Goal: Information Seeking & Learning: Check status

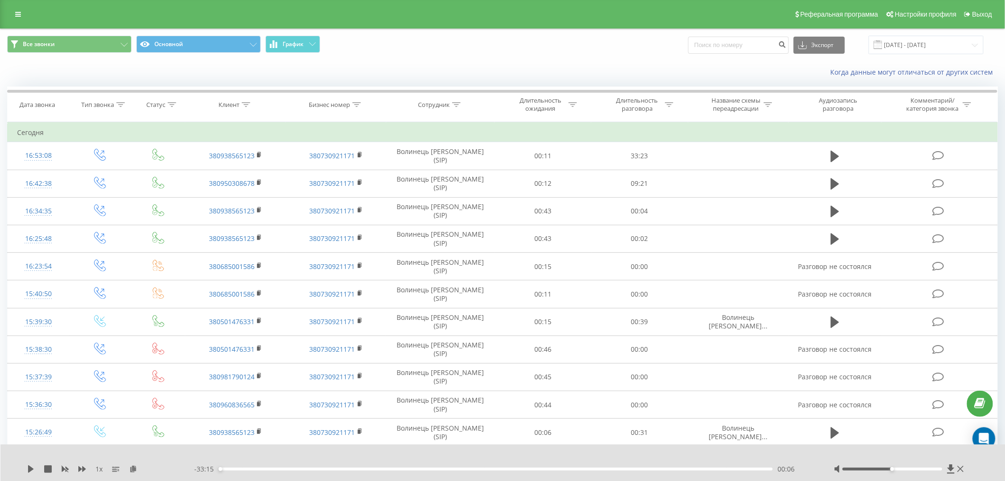
drag, startPoint x: 20, startPoint y: 18, endPoint x: 29, endPoint y: 22, distance: 9.6
click at [20, 18] on link at bounding box center [17, 14] width 17 height 13
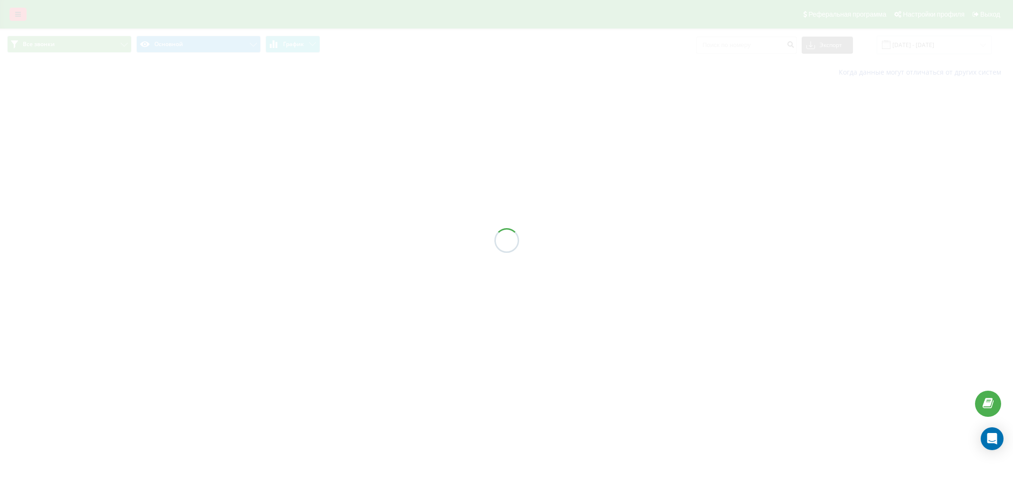
drag, startPoint x: 0, startPoint y: 0, endPoint x: 19, endPoint y: 14, distance: 23.7
click at [19, 14] on icon at bounding box center [18, 14] width 6 height 7
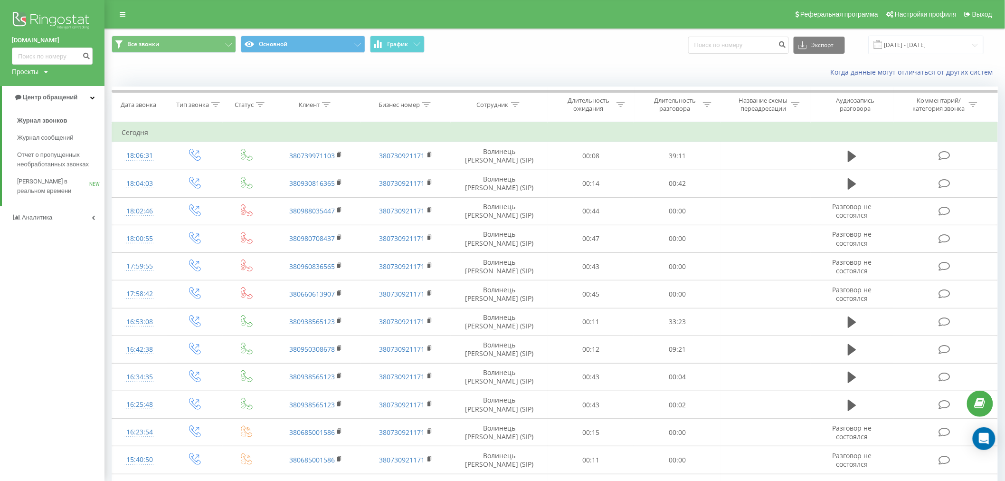
click at [72, 217] on link "Аналитика" at bounding box center [52, 217] width 104 height 23
click at [44, 136] on link "Сотрудники в реальном времени NEW" at bounding box center [60, 148] width 87 height 27
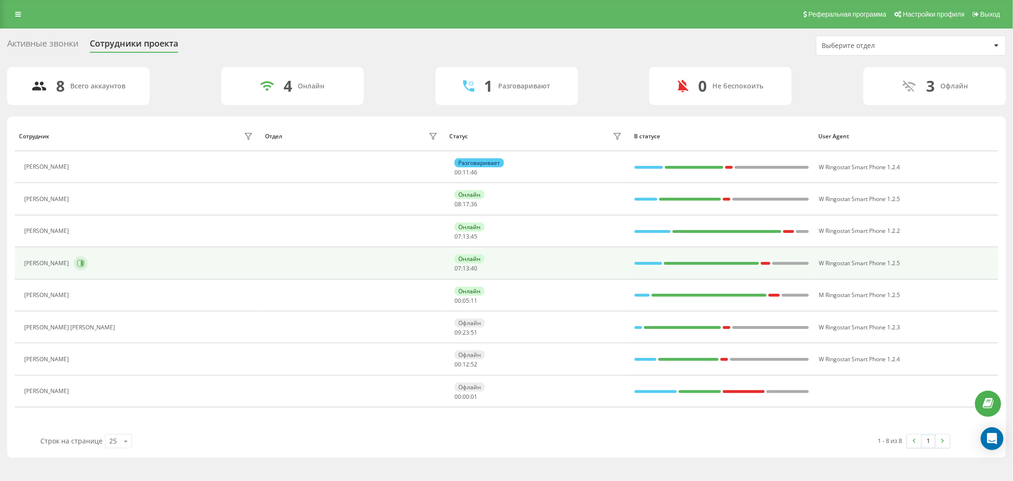
click at [85, 264] on icon at bounding box center [81, 263] width 8 height 8
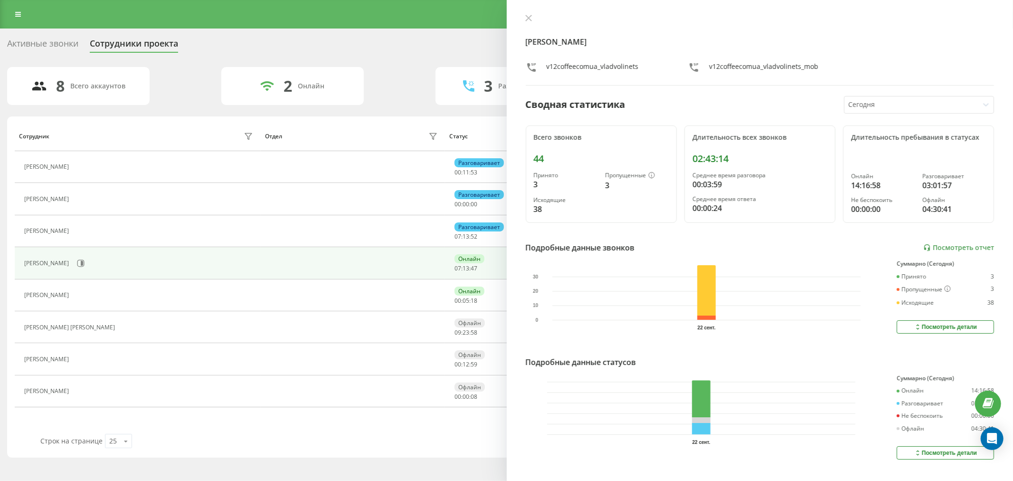
click at [531, 12] on div "[PERSON_NAME] v12coffeecomua_vladvolinets v12coffeecomua_vladvolinets_mob Сводн…" at bounding box center [760, 240] width 507 height 481
click at [531, 17] on icon at bounding box center [528, 18] width 7 height 7
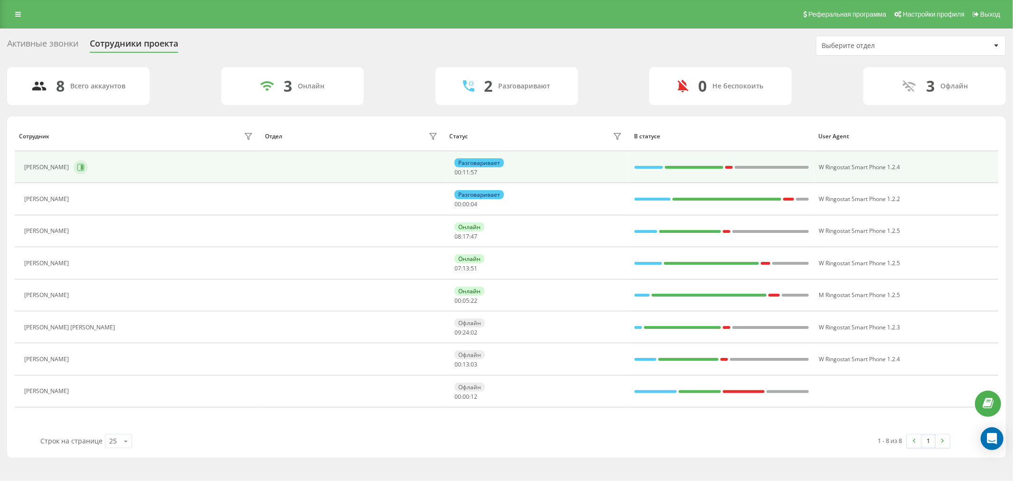
click at [83, 169] on icon at bounding box center [82, 167] width 2 height 5
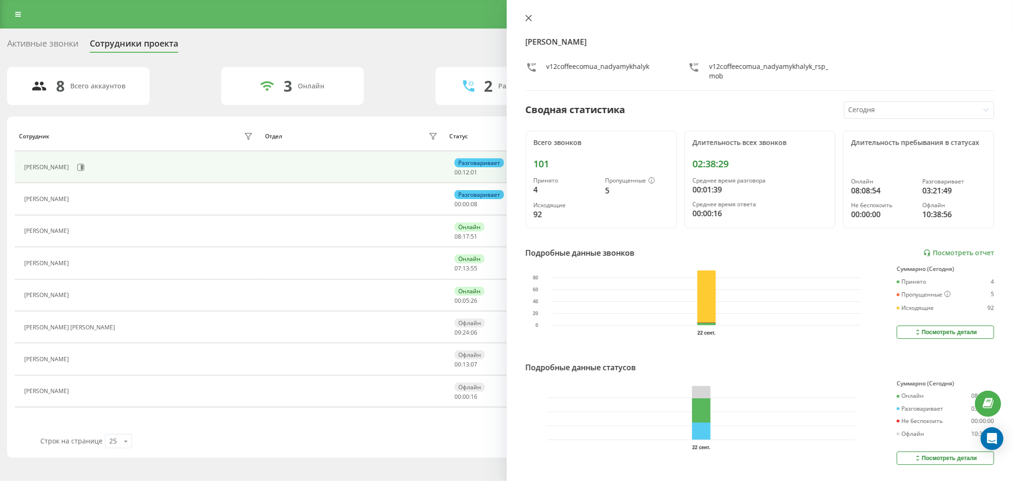
click at [526, 17] on icon at bounding box center [528, 18] width 6 height 6
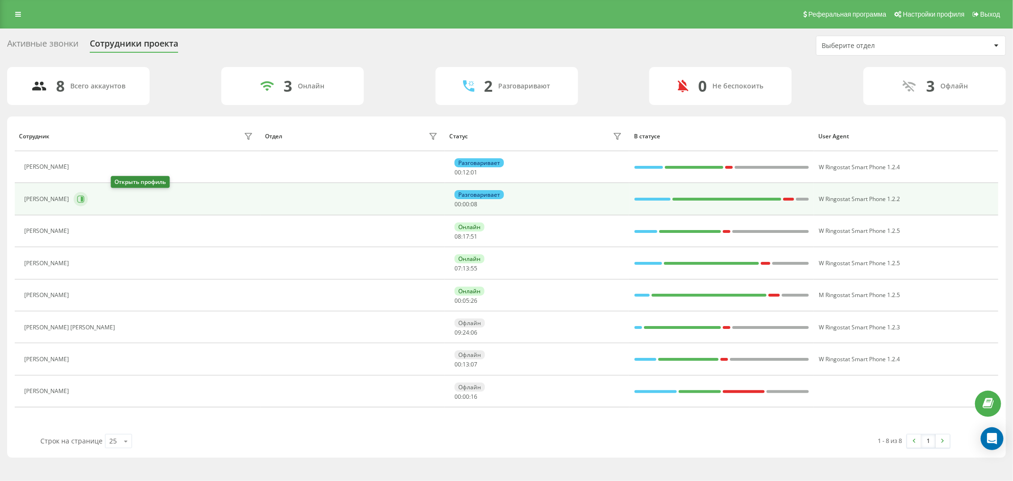
click at [88, 198] on button at bounding box center [81, 199] width 14 height 14
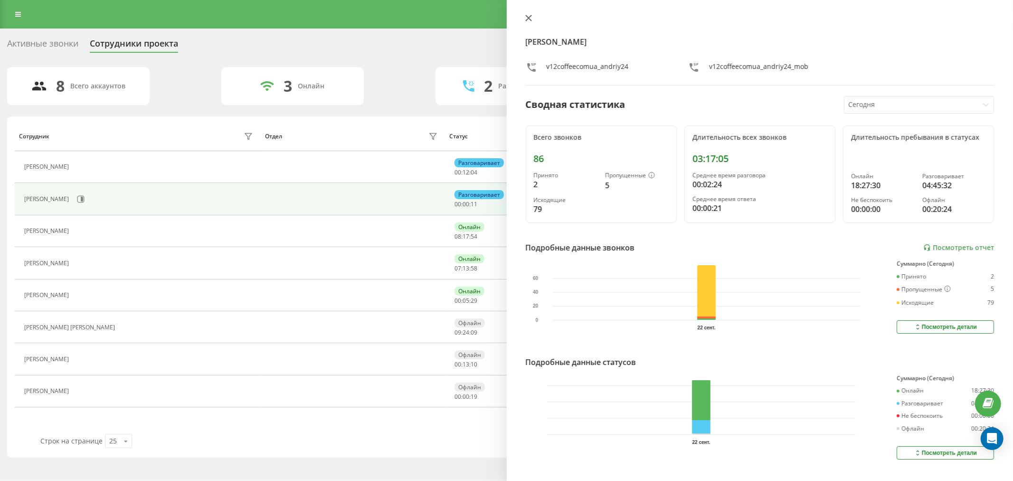
click at [525, 17] on icon at bounding box center [528, 18] width 7 height 7
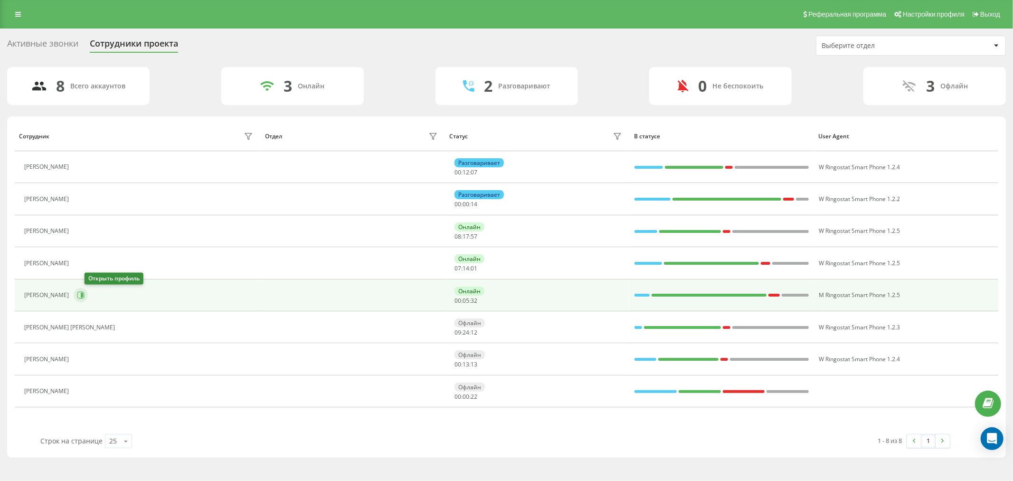
click at [88, 298] on button at bounding box center [81, 295] width 14 height 14
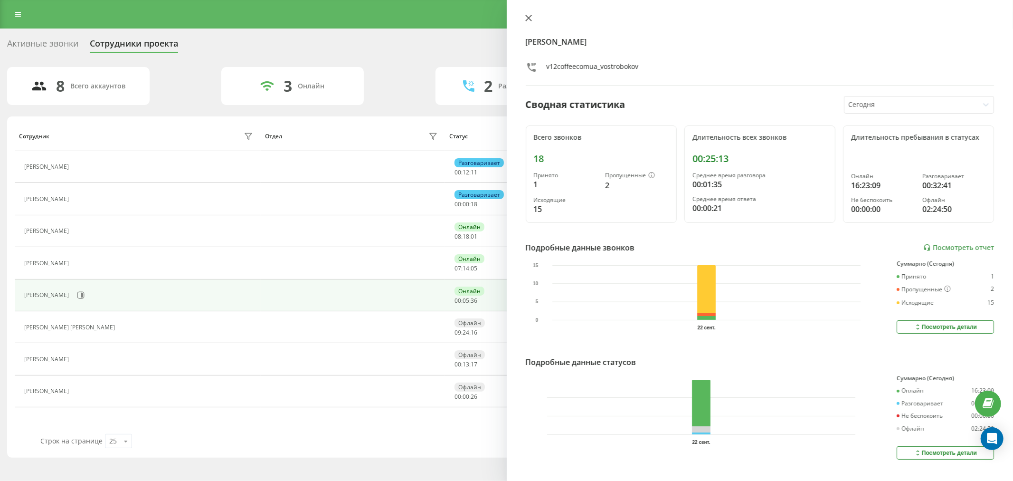
click at [527, 17] on icon at bounding box center [528, 18] width 6 height 6
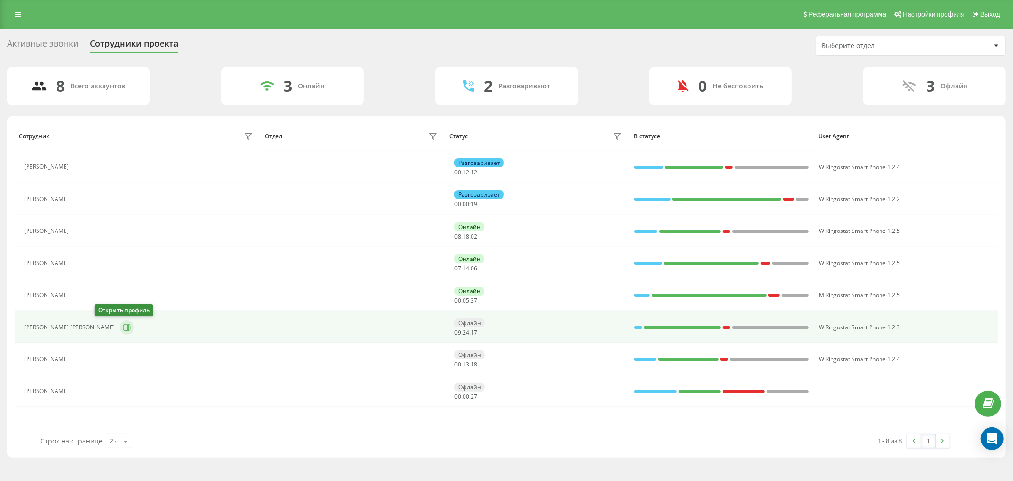
click at [120, 328] on button at bounding box center [127, 327] width 14 height 14
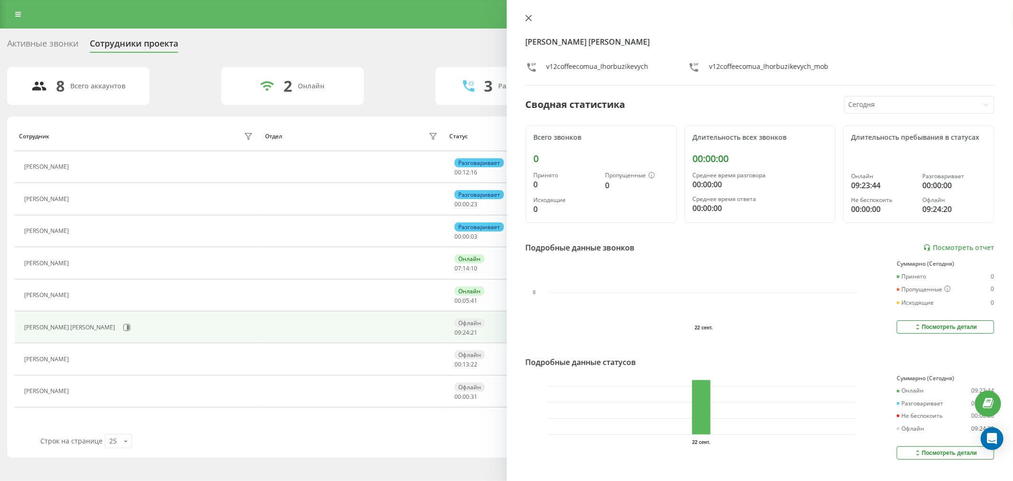
click at [528, 19] on icon at bounding box center [528, 18] width 7 height 7
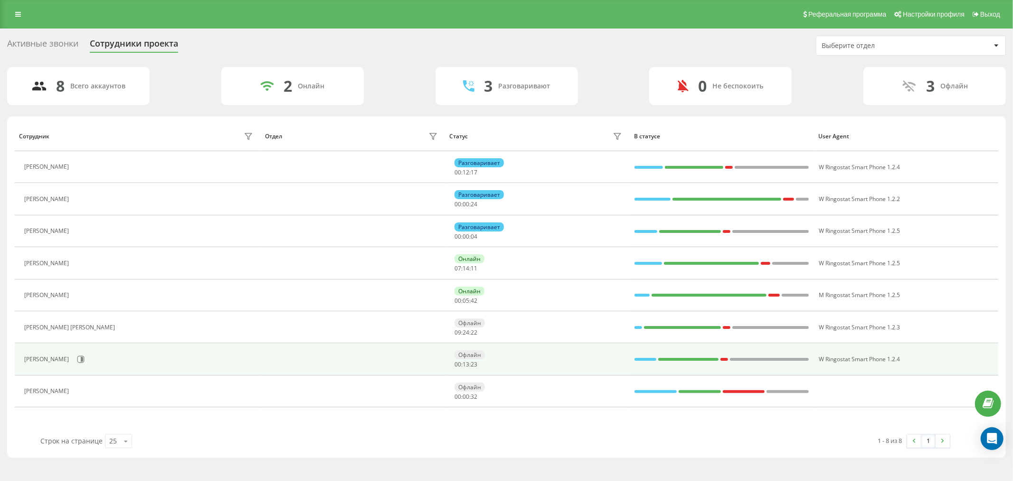
click at [96, 362] on div "[PERSON_NAME]" at bounding box center [139, 359] width 231 height 16
click at [85, 362] on icon at bounding box center [81, 359] width 8 height 8
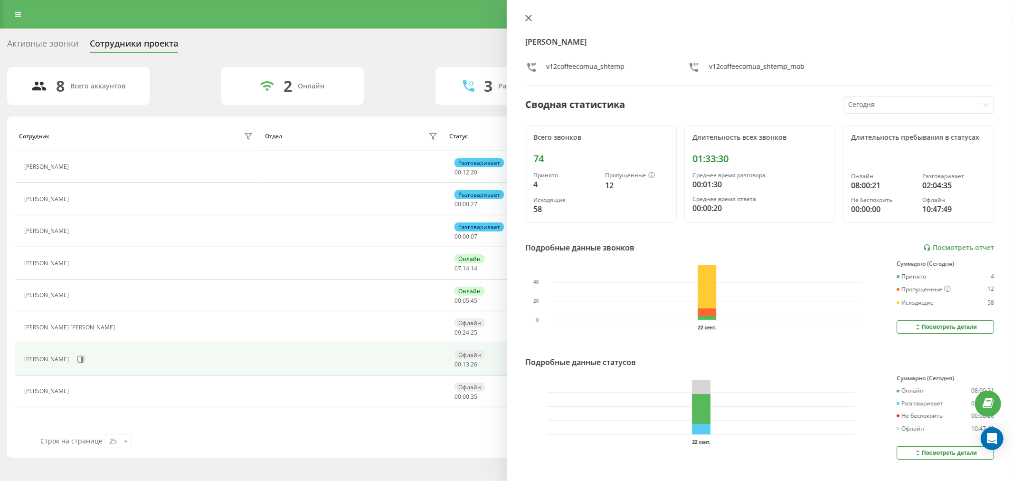
click at [527, 19] on icon at bounding box center [528, 18] width 6 height 6
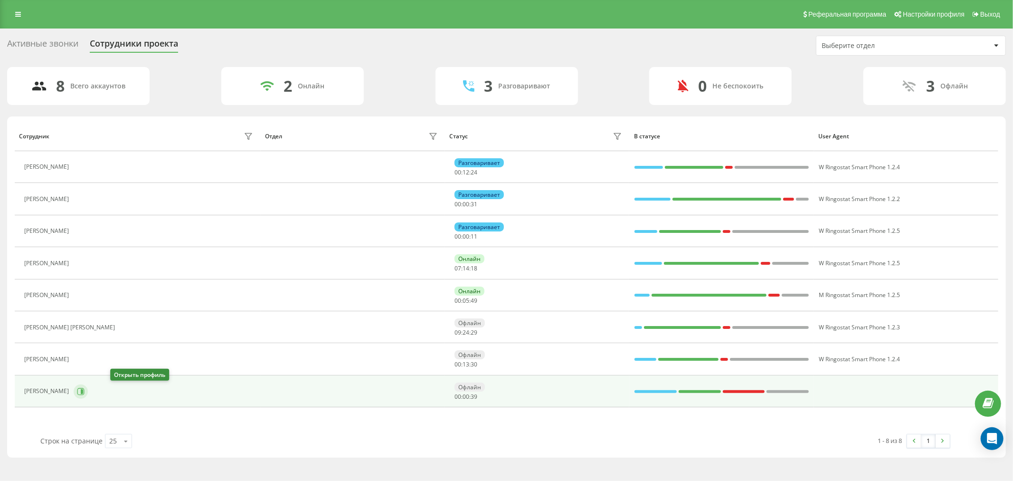
click at [85, 393] on icon at bounding box center [81, 391] width 8 height 8
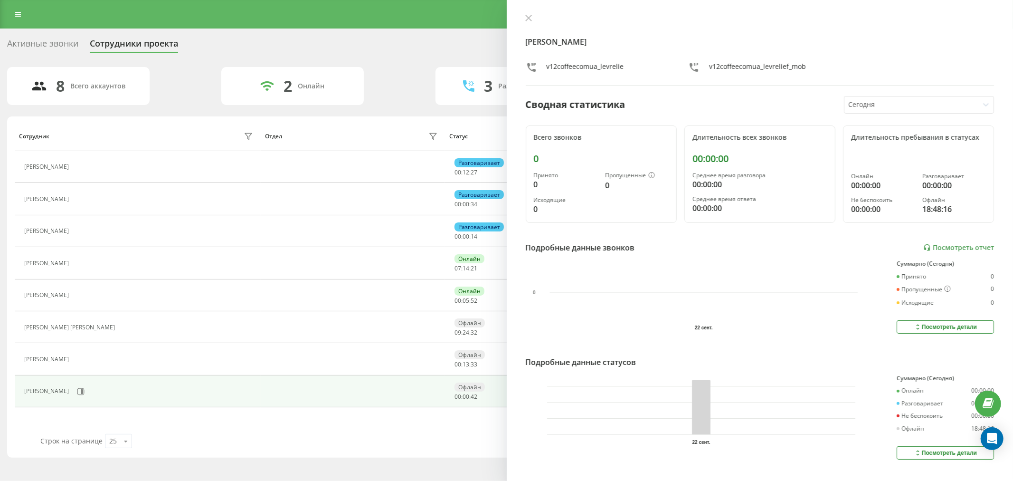
click at [528, 16] on icon at bounding box center [528, 18] width 7 height 7
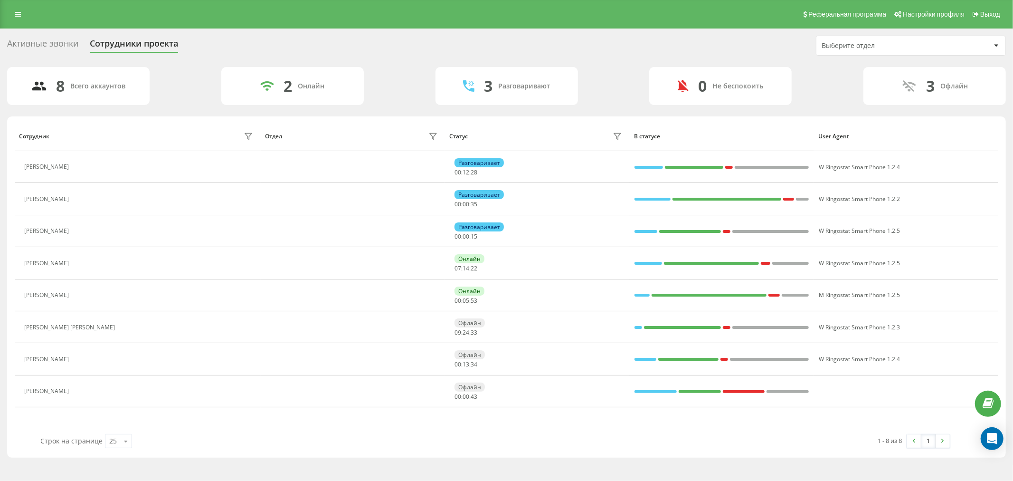
click at [85, 264] on button at bounding box center [79, 263] width 11 height 13
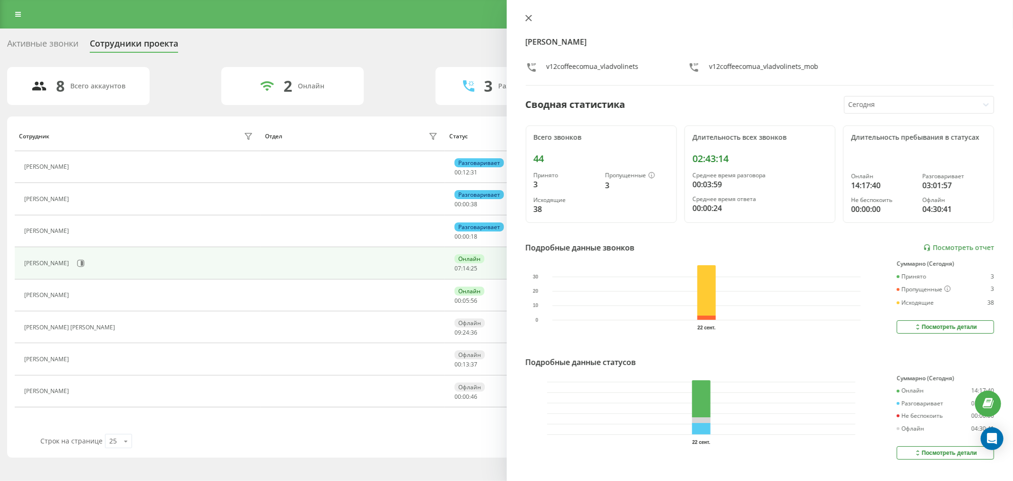
click at [526, 18] on icon at bounding box center [528, 18] width 7 height 7
